Goal: Task Accomplishment & Management: Manage account settings

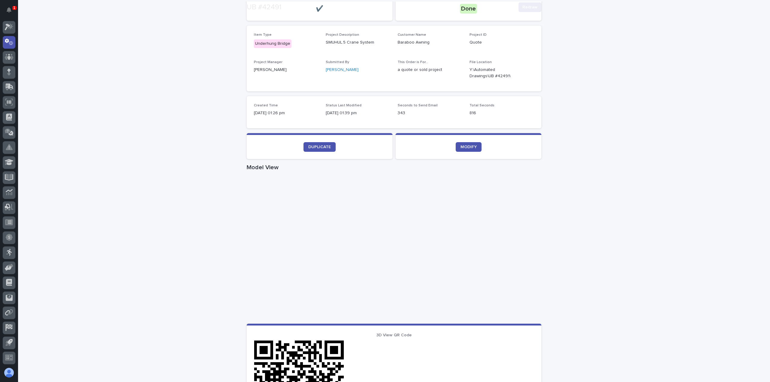
scroll to position [150, 0]
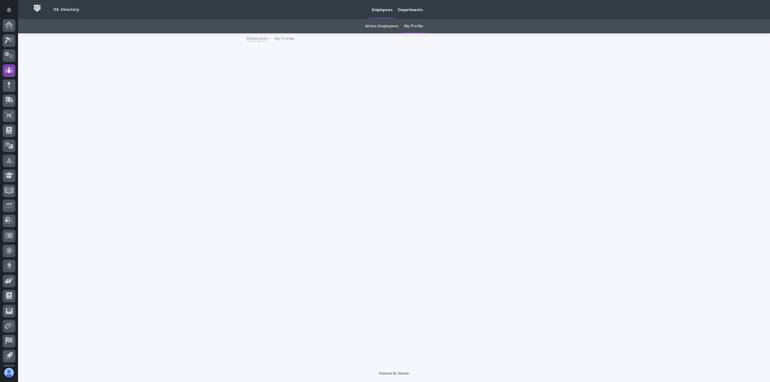
scroll to position [13, 0]
click at [9, 30] on div at bounding box center [9, 27] width 13 height 13
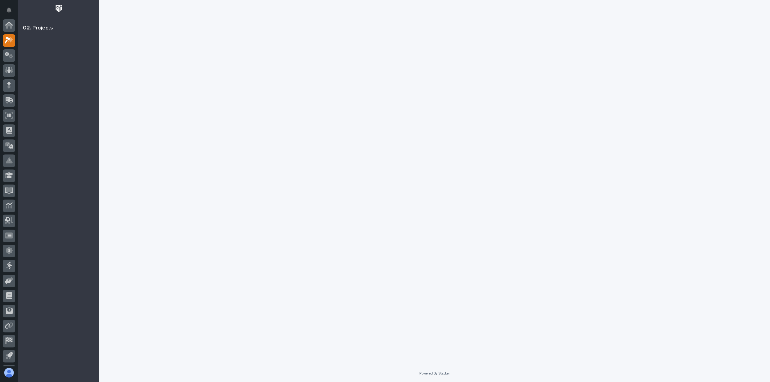
scroll to position [13, 0]
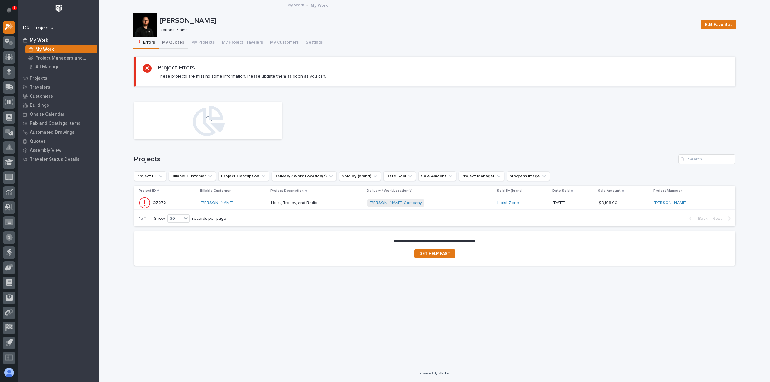
click at [174, 39] on button "My Quotes" at bounding box center [173, 43] width 29 height 13
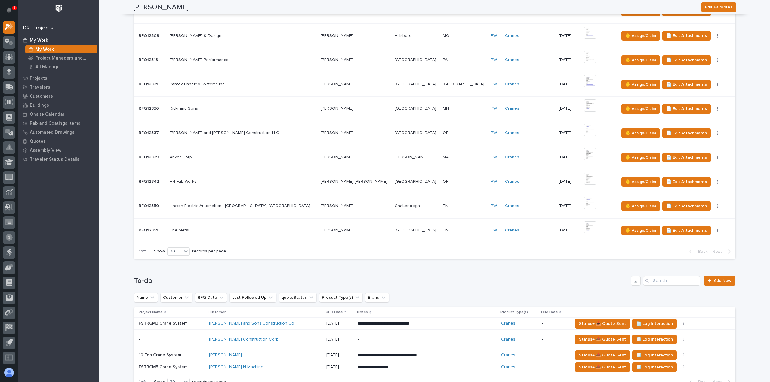
scroll to position [331, 0]
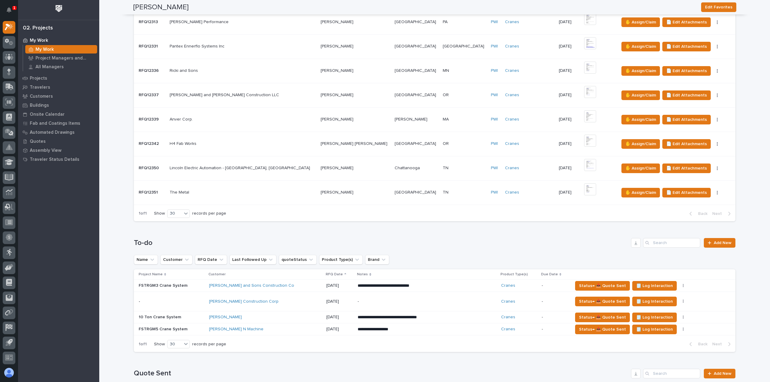
click at [270, 192] on p at bounding box center [243, 192] width 146 height 5
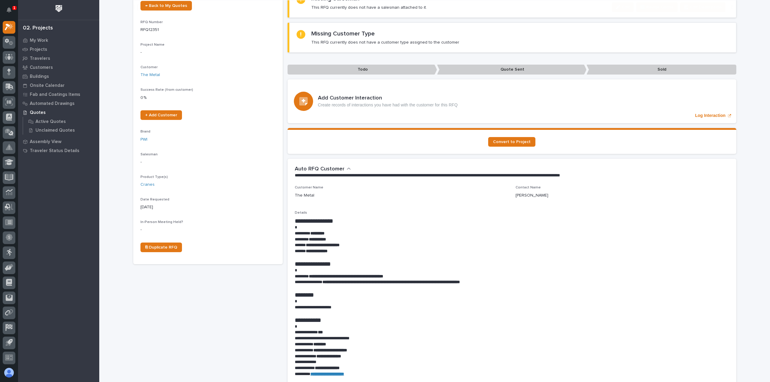
scroll to position [60, 0]
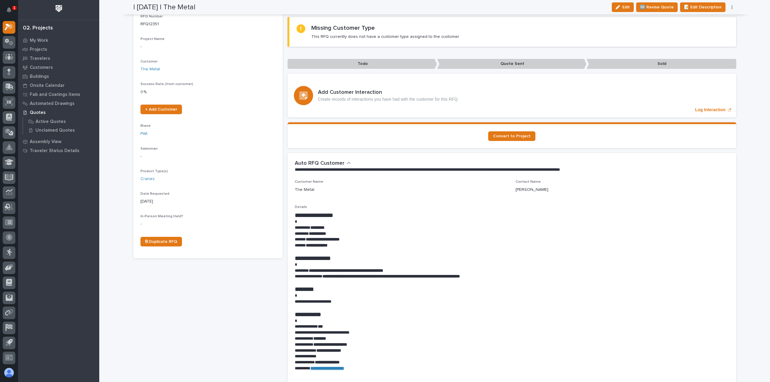
click at [729, 7] on button "button" at bounding box center [732, 7] width 8 height 4
click at [703, 35] on span "✋ Assign/Claim" at bounding box center [699, 38] width 31 height 7
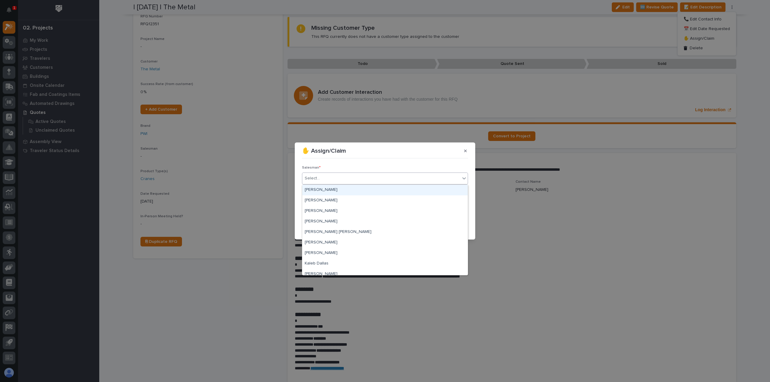
click at [355, 176] on div "Select..." at bounding box center [381, 179] width 158 height 10
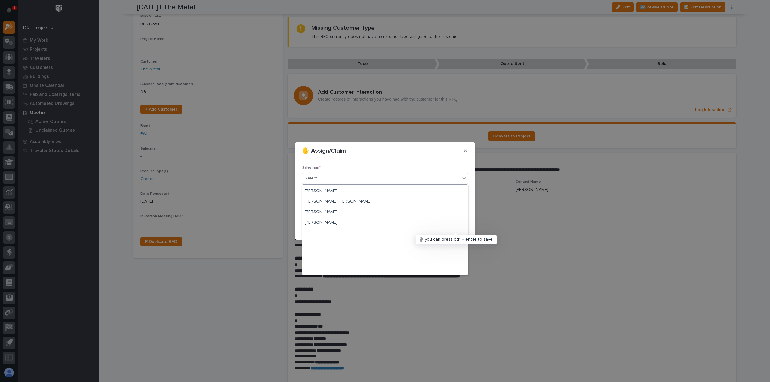
scroll to position [131, 0]
click at [328, 235] on div "[PERSON_NAME]" at bounding box center [385, 238] width 166 height 11
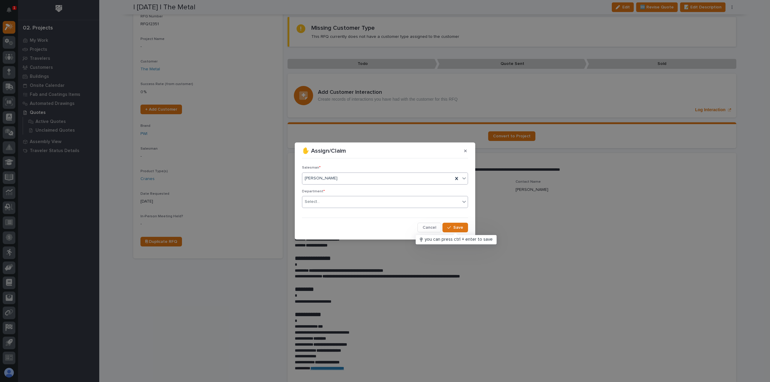
drag, startPoint x: 330, startPoint y: 202, endPoint x: 328, endPoint y: 207, distance: 5.3
click at [330, 202] on div "Select..." at bounding box center [381, 202] width 158 height 10
click at [328, 210] on span "National Sales" at bounding box center [320, 213] width 30 height 7
click at [462, 228] on span "Save" at bounding box center [458, 227] width 10 height 5
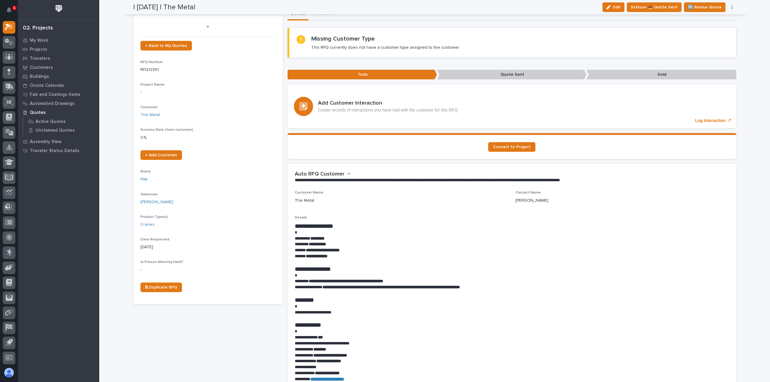
scroll to position [0, 0]
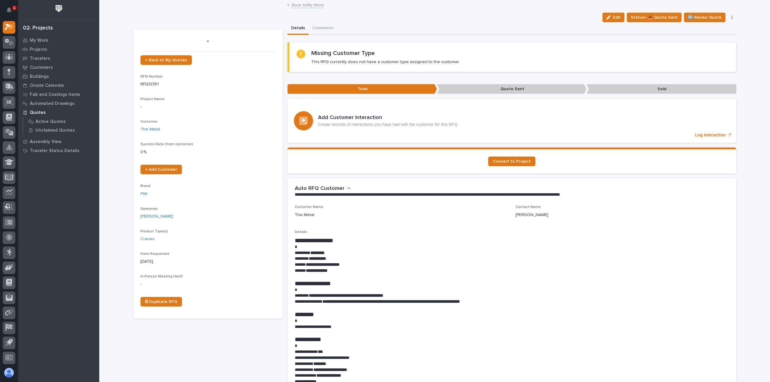
click at [305, 6] on link "Back to My Work" at bounding box center [308, 4] width 32 height 7
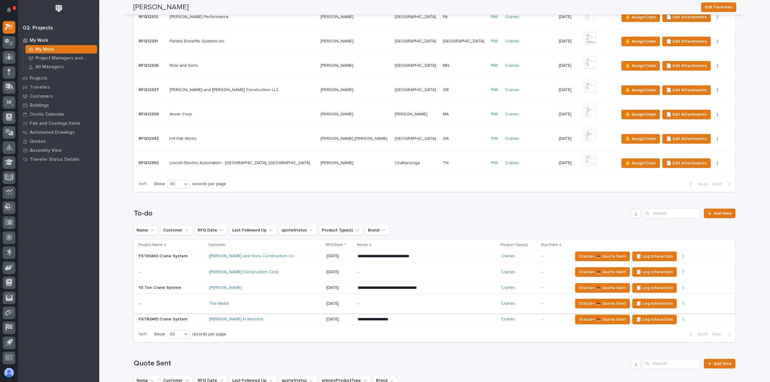
scroll to position [391, 0]
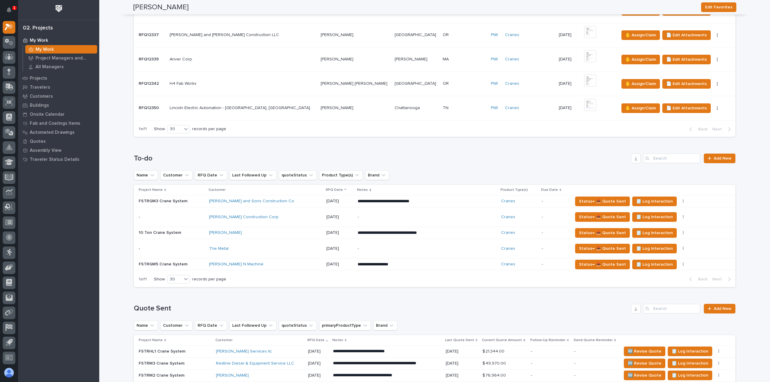
click at [267, 248] on div "The Metal" at bounding box center [261, 248] width 105 height 5
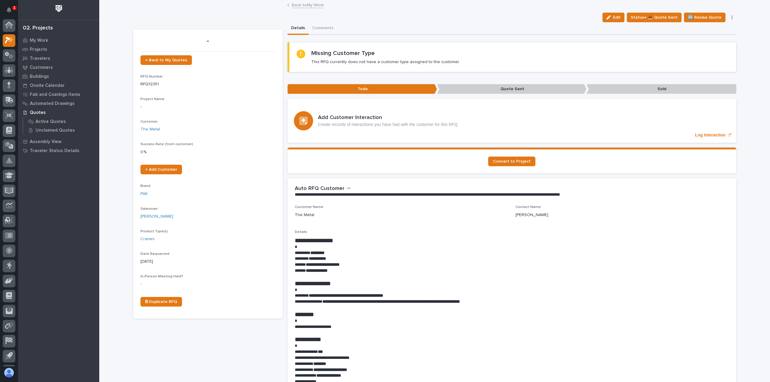
scroll to position [13, 0]
drag, startPoint x: 331, startPoint y: 251, endPoint x: 317, endPoint y: 254, distance: 14.6
click at [316, 254] on p "********* *********" at bounding box center [512, 253] width 435 height 6
drag, startPoint x: 421, startPoint y: 286, endPoint x: 410, endPoint y: 285, distance: 10.2
click at [420, 286] on h1 "**********" at bounding box center [512, 283] width 435 height 7
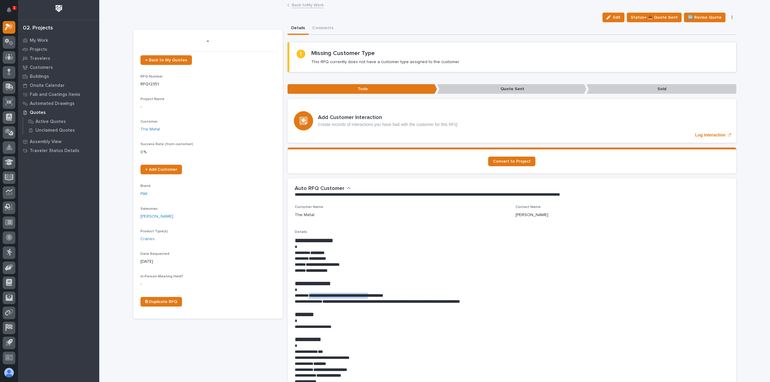
drag, startPoint x: 389, startPoint y: 296, endPoint x: 311, endPoint y: 296, distance: 78.8
click at [311, 296] on strong "**********" at bounding box center [346, 296] width 74 height 4
copy strong "**********"
drag, startPoint x: 336, startPoint y: 253, endPoint x: 313, endPoint y: 254, distance: 23.2
click at [313, 254] on p "********* *********" at bounding box center [512, 253] width 435 height 6
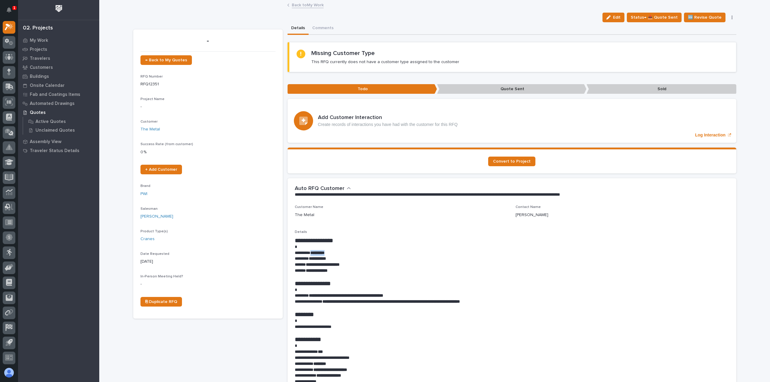
copy strong "*********"
click at [445, 282] on h1 "**********" at bounding box center [512, 283] width 435 height 7
drag, startPoint x: 359, startPoint y: 265, endPoint x: 305, endPoint y: 263, distance: 53.9
click at [305, 263] on p "**********" at bounding box center [512, 265] width 435 height 6
copy strong "**********"
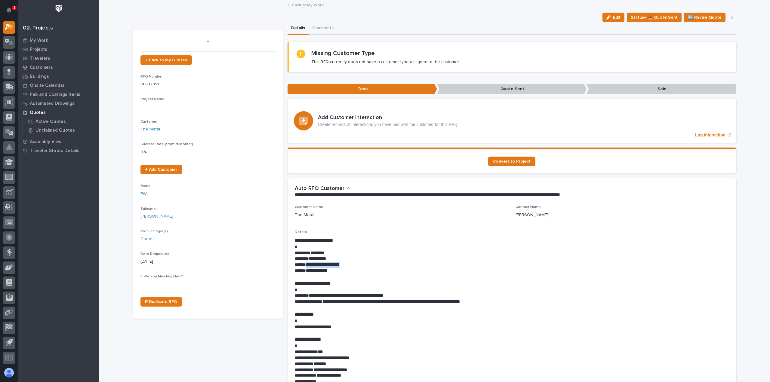
drag, startPoint x: 614, startPoint y: 22, endPoint x: 601, endPoint y: 43, distance: 25.7
click at [614, 21] on button "Edit" at bounding box center [614, 18] width 22 height 10
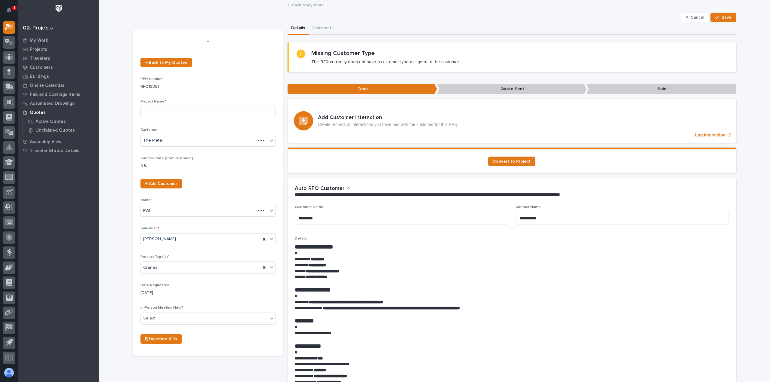
click at [329, 251] on p at bounding box center [512, 254] width 435 height 6
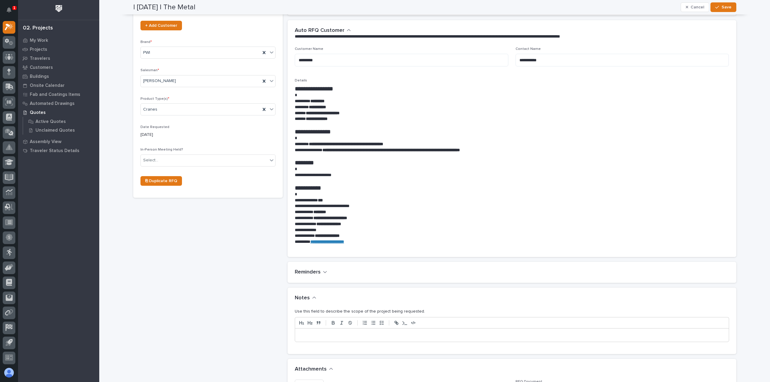
scroll to position [181, 0]
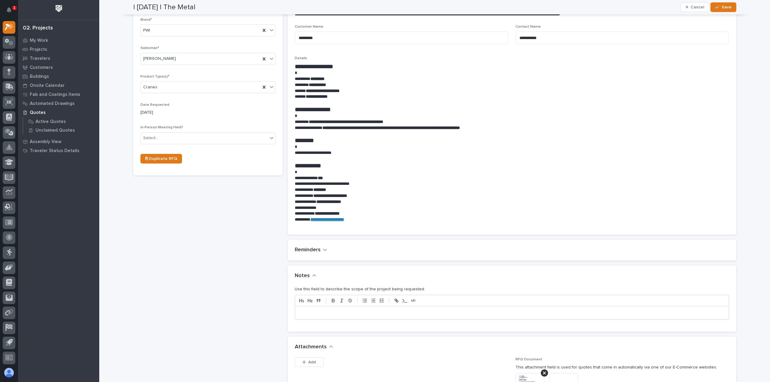
click at [327, 312] on p at bounding box center [512, 313] width 425 height 6
click at [711, 7] on button "Save" at bounding box center [724, 7] width 26 height 10
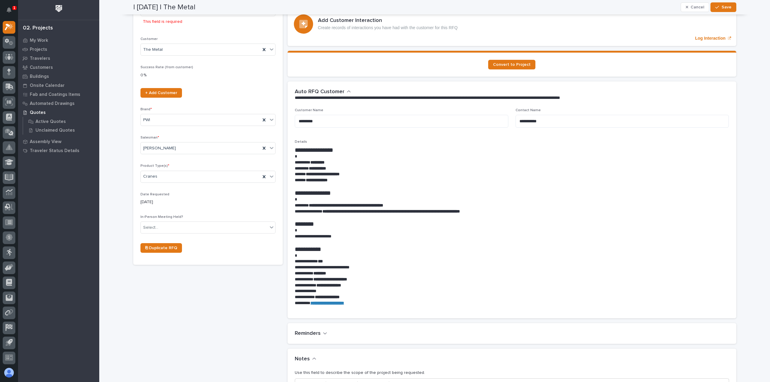
scroll to position [0, 0]
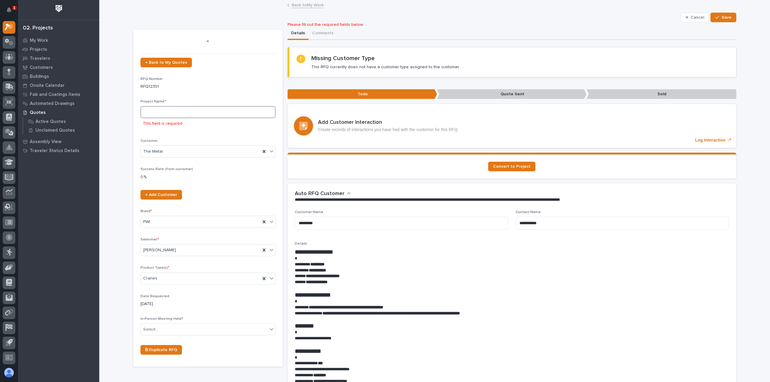
click at [144, 113] on input at bounding box center [208, 112] width 135 height 12
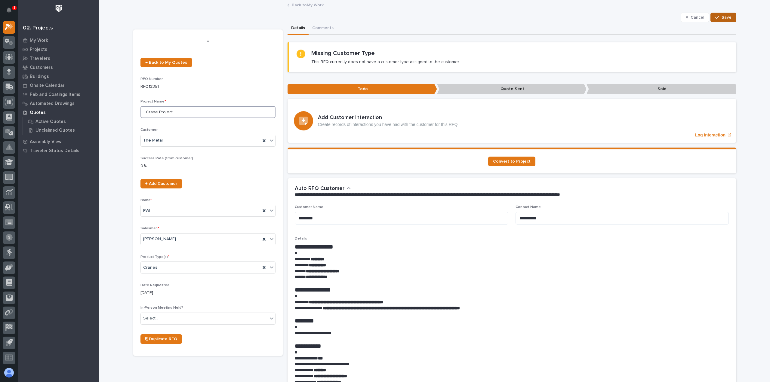
type input "Crane Project"
click at [717, 20] on button "Save" at bounding box center [724, 18] width 26 height 10
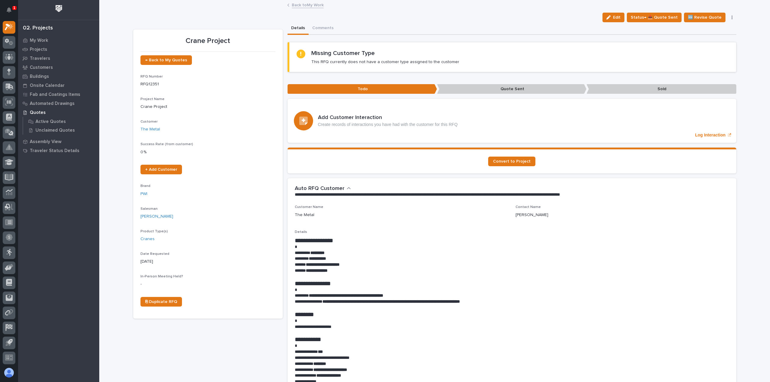
click at [293, 3] on link "Back to My Work" at bounding box center [308, 4] width 32 height 7
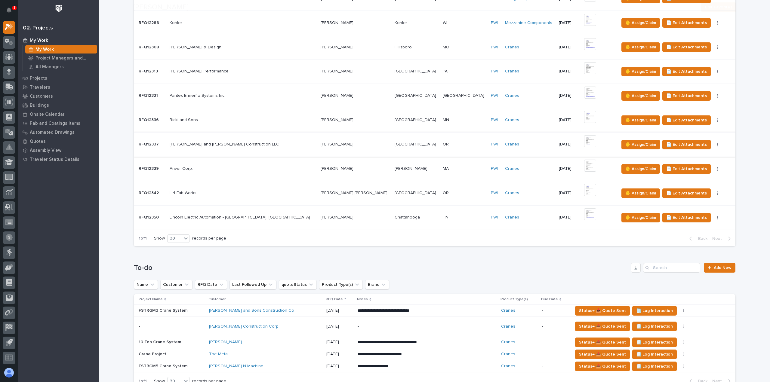
scroll to position [301, 0]
